Goal: Use online tool/utility: Utilize a website feature to perform a specific function

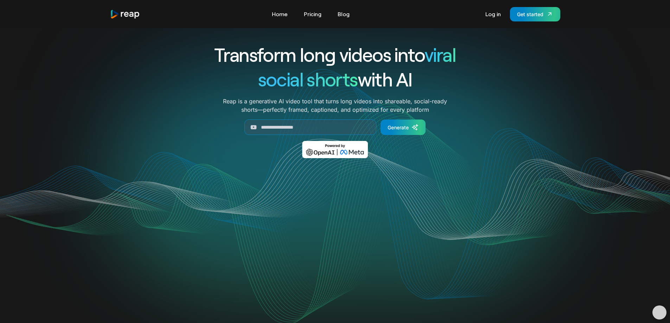
click at [493, 15] on link "Log in" at bounding box center [493, 13] width 23 height 11
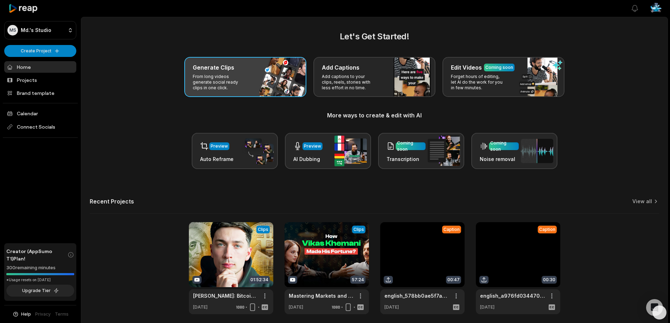
click at [219, 81] on p "From long videos generate social ready clips in one click." at bounding box center [220, 82] width 55 height 17
click at [235, 75] on p "From long videos generate social ready clips in one click." at bounding box center [220, 82] width 55 height 17
click at [230, 88] on p "From long videos generate social ready clips in one click." at bounding box center [220, 82] width 55 height 17
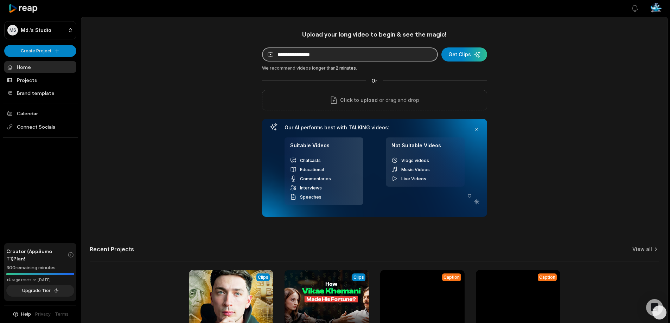
click at [303, 56] on input at bounding box center [350, 54] width 176 height 14
paste input "**********"
type input "**********"
click at [224, 77] on div "**********" at bounding box center [374, 196] width 586 height 332
click at [468, 57] on div "submit" at bounding box center [465, 54] width 46 height 14
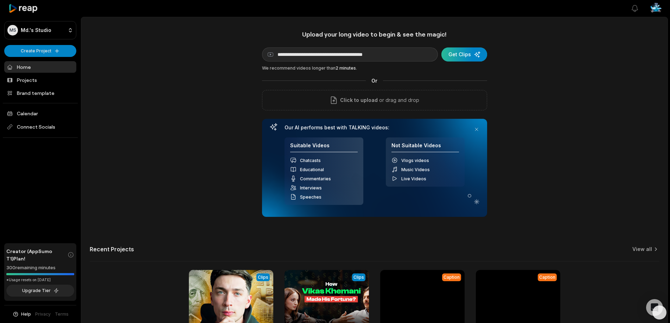
drag, startPoint x: 459, startPoint y: 55, endPoint x: 464, endPoint y: 55, distance: 4.6
click at [460, 55] on div "submit" at bounding box center [465, 54] width 46 height 14
click at [468, 55] on div "submit" at bounding box center [465, 54] width 46 height 14
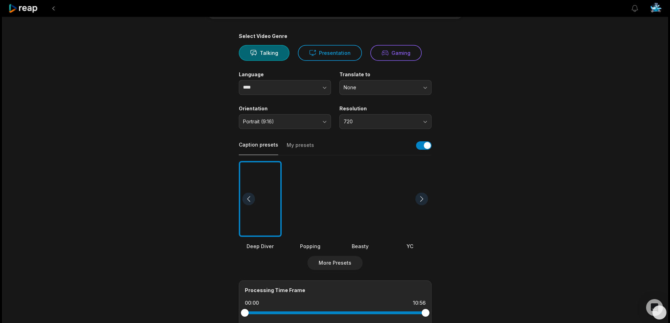
scroll to position [43, 0]
click at [290, 91] on input "****" at bounding box center [285, 88] width 92 height 15
click at [328, 88] on icon "button" at bounding box center [324, 88] width 7 height 7
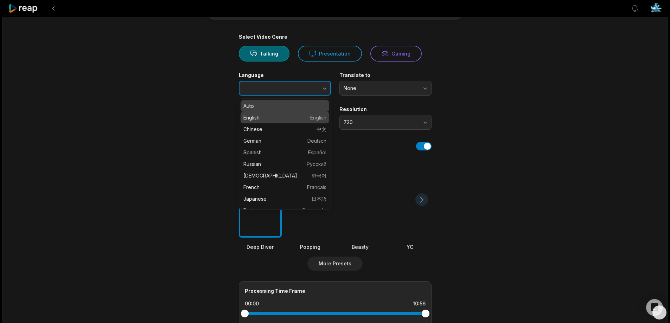
type input "*******"
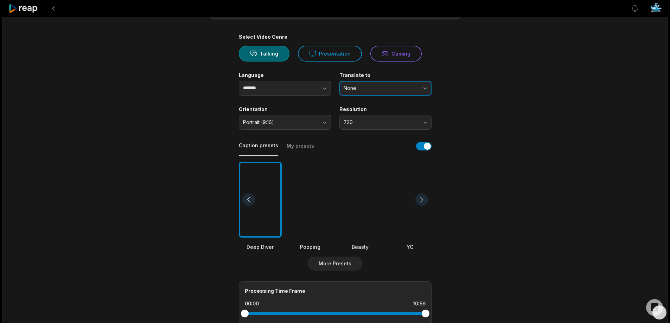
click at [382, 89] on span "None" at bounding box center [381, 88] width 74 height 6
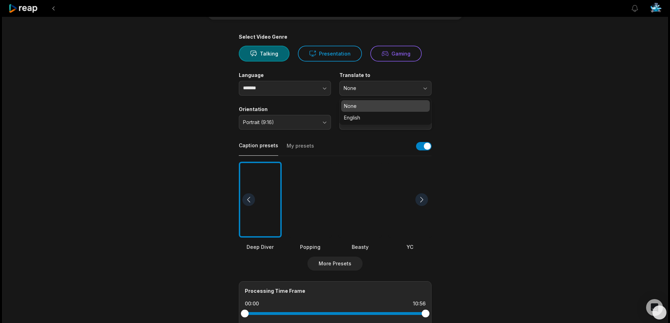
click at [516, 87] on div "10:56 Why American Buses Are Just Worse Get Clips Select Video Genre Talking Pr…" at bounding box center [335, 218] width 666 height 488
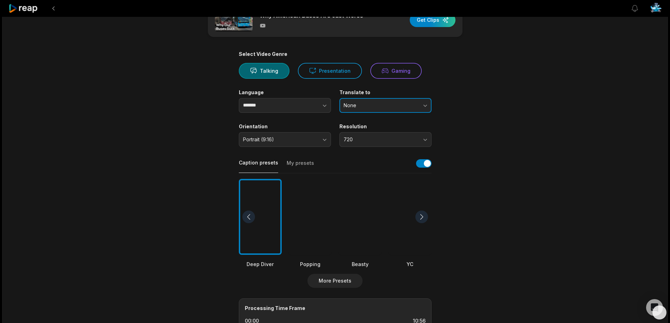
scroll to position [70, 0]
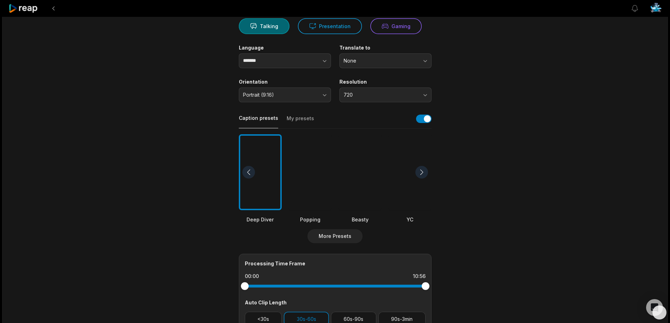
click at [313, 162] on div at bounding box center [310, 172] width 43 height 76
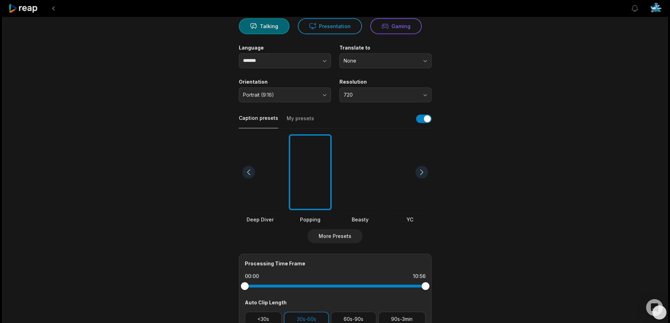
click at [418, 170] on div at bounding box center [422, 172] width 13 height 13
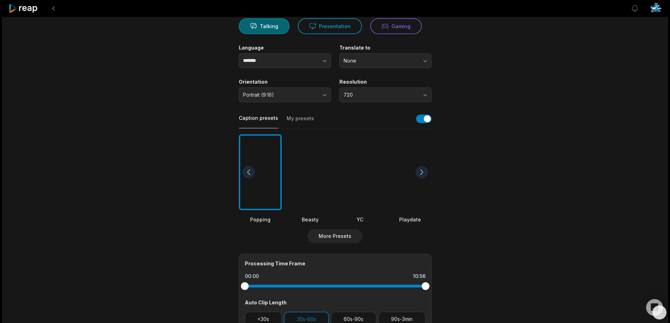
click at [251, 172] on div at bounding box center [248, 172] width 13 height 13
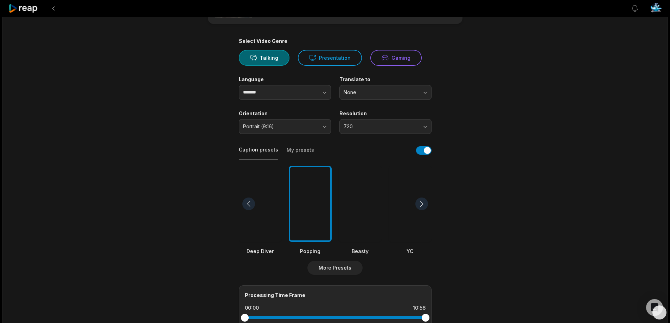
scroll to position [8, 0]
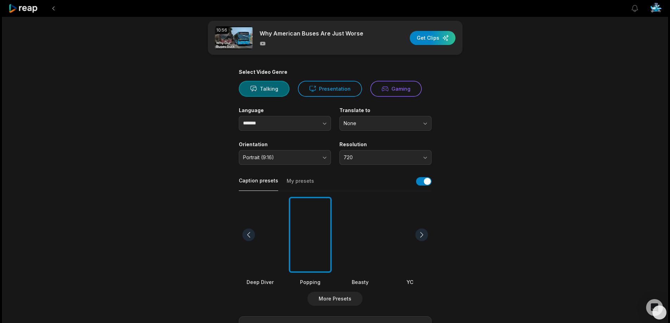
click at [268, 89] on button "Talking" at bounding box center [264, 89] width 51 height 16
click at [327, 94] on button "Presentation" at bounding box center [330, 89] width 64 height 16
click at [265, 91] on button "Talking" at bounding box center [264, 89] width 51 height 16
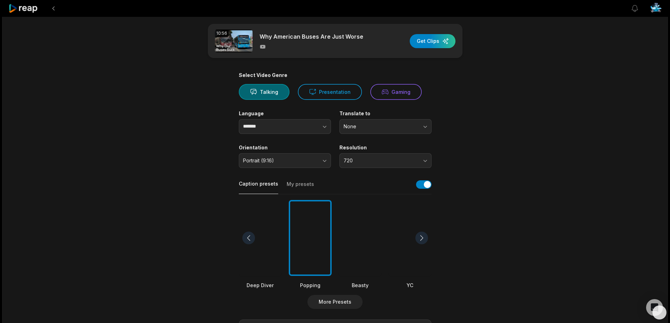
scroll to position [0, 0]
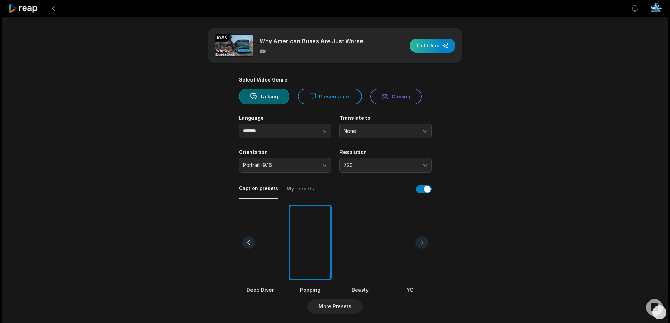
click at [426, 47] on div "button" at bounding box center [433, 46] width 46 height 14
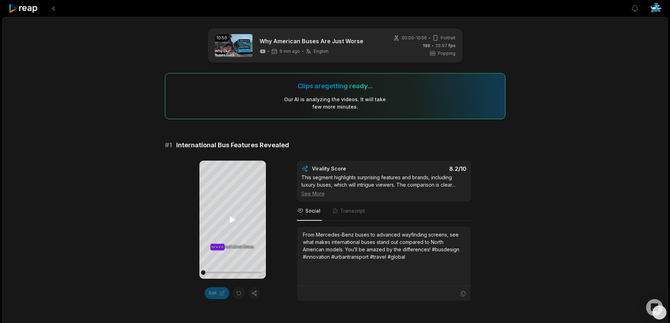
click at [232, 222] on icon at bounding box center [232, 220] width 5 height 6
click at [233, 219] on icon at bounding box center [232, 220] width 8 height 8
click at [231, 220] on icon at bounding box center [232, 220] width 5 height 6
click at [230, 218] on icon at bounding box center [232, 220] width 8 height 8
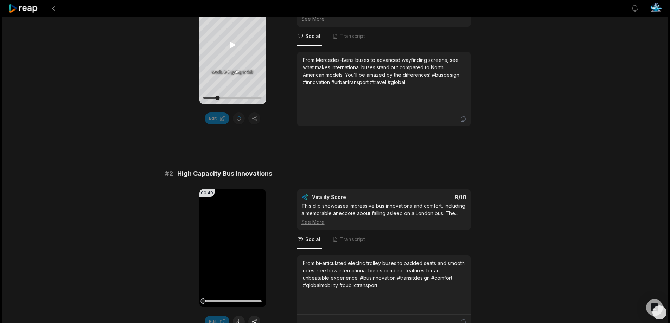
scroll to position [176, 0]
click at [231, 247] on icon at bounding box center [232, 248] width 5 height 6
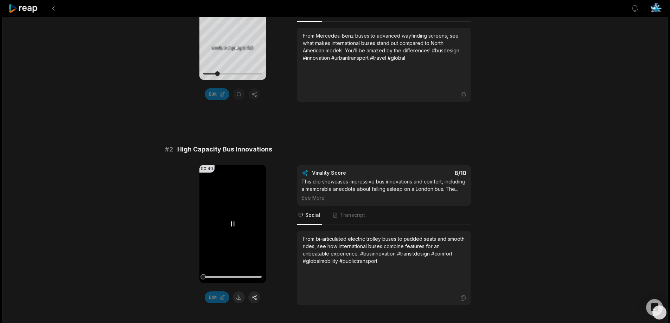
scroll to position [211, 0]
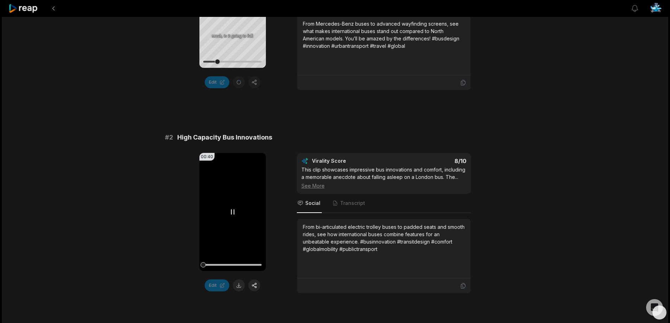
click at [233, 211] on icon at bounding box center [232, 212] width 8 height 8
click at [233, 211] on icon at bounding box center [232, 212] width 5 height 6
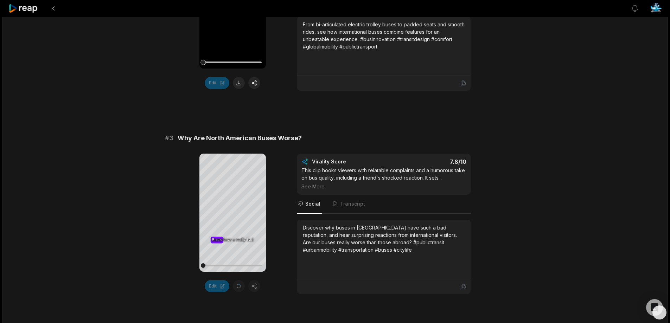
scroll to position [422, 0]
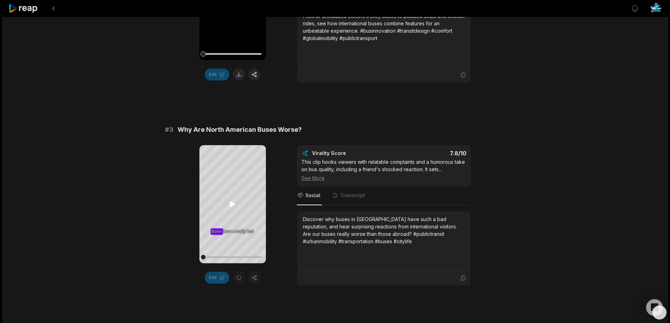
click at [232, 207] on icon at bounding box center [232, 205] width 5 height 6
click at [232, 207] on icon at bounding box center [232, 204] width 8 height 8
click at [232, 207] on icon at bounding box center [232, 205] width 5 height 6
click at [232, 205] on icon at bounding box center [232, 204] width 8 height 8
click at [232, 204] on icon at bounding box center [232, 205] width 5 height 6
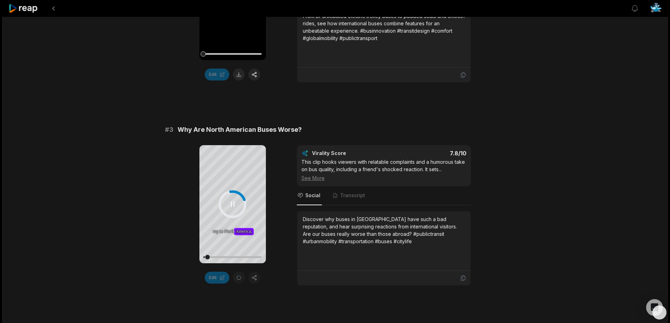
click at [232, 204] on icon at bounding box center [232, 204] width 8 height 8
click at [234, 208] on icon at bounding box center [232, 204] width 8 height 8
click at [234, 206] on icon at bounding box center [232, 204] width 3 height 5
click at [234, 206] on icon at bounding box center [232, 204] width 8 height 8
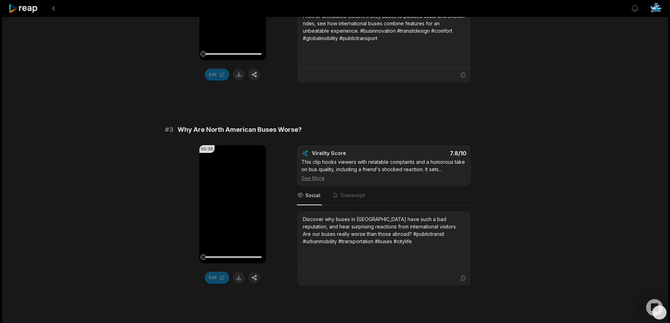
click at [233, 204] on icon at bounding box center [232, 205] width 5 height 6
click at [232, 205] on icon at bounding box center [232, 204] width 8 height 8
click at [232, 205] on icon at bounding box center [232, 205] width 5 height 6
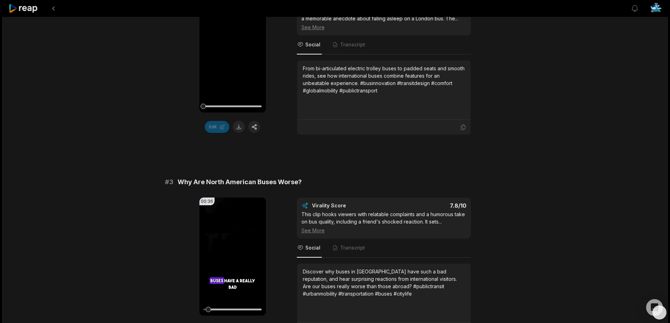
scroll to position [352, 0]
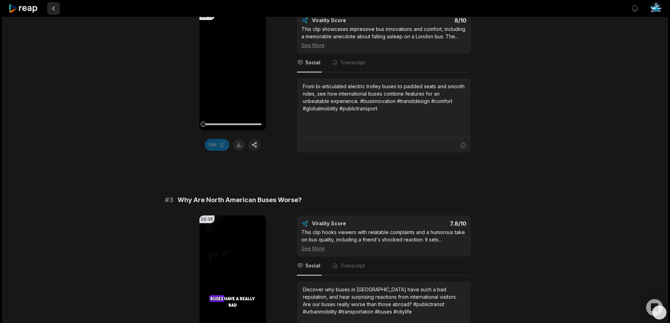
click at [52, 7] on button at bounding box center [53, 8] width 13 height 13
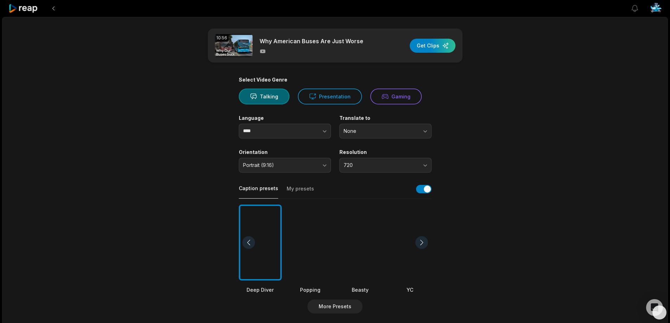
click at [52, 2] on div at bounding box center [53, 8] width 13 height 17
click at [56, 9] on button at bounding box center [53, 8] width 13 height 13
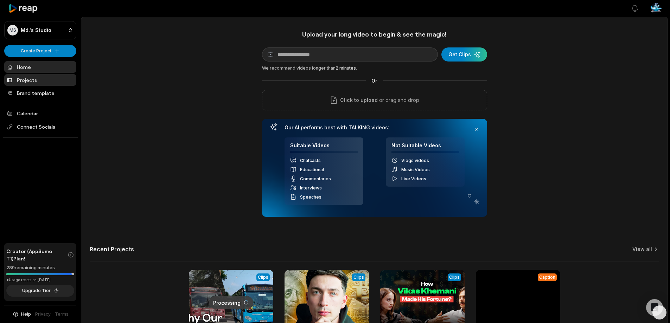
click at [41, 78] on link "Projects" at bounding box center [40, 80] width 72 height 12
